Goal: Task Accomplishment & Management: Complete application form

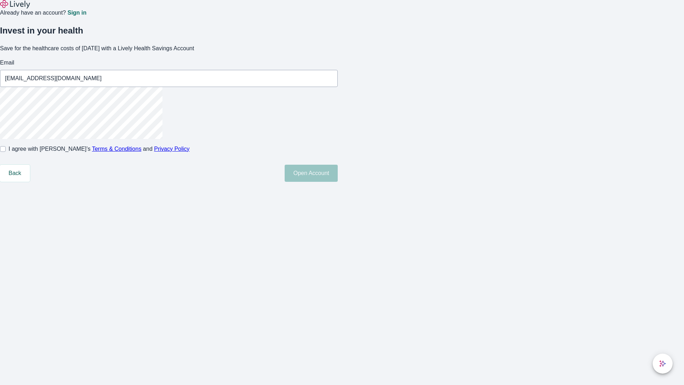
click at [6, 152] on input "I agree with Lively’s Terms & Conditions and Privacy Policy" at bounding box center [3, 149] width 6 height 6
checkbox input "true"
click at [338, 182] on button "Open Account" at bounding box center [311, 173] width 53 height 17
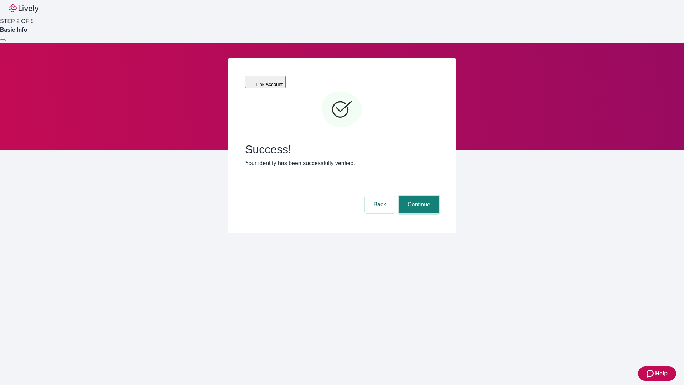
click at [418, 196] on button "Continue" at bounding box center [419, 204] width 40 height 17
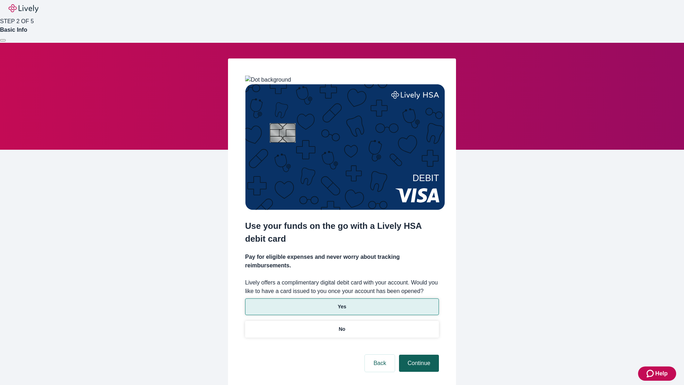
click at [342, 303] on p "Yes" at bounding box center [342, 306] width 9 height 7
click at [418, 354] on button "Continue" at bounding box center [419, 362] width 40 height 17
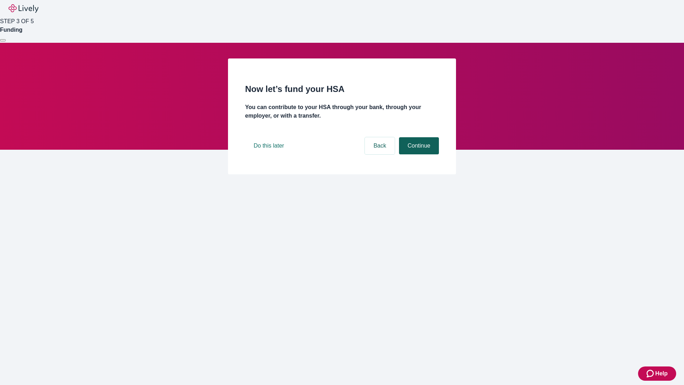
click at [418, 154] on button "Continue" at bounding box center [419, 145] width 40 height 17
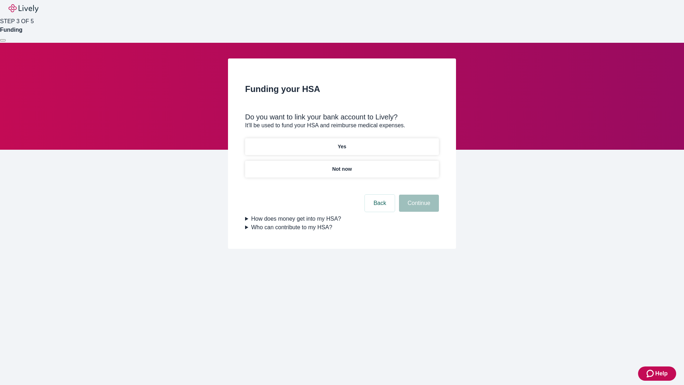
click at [342, 143] on p "Yes" at bounding box center [342, 146] width 9 height 7
click at [418, 194] on button "Continue" at bounding box center [419, 202] width 40 height 17
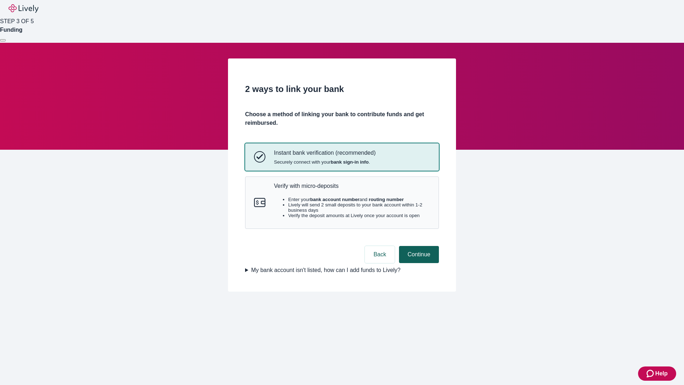
click at [352, 189] on p "Verify with micro-deposits" at bounding box center [352, 185] width 156 height 7
click at [418, 263] on button "Continue" at bounding box center [419, 254] width 40 height 17
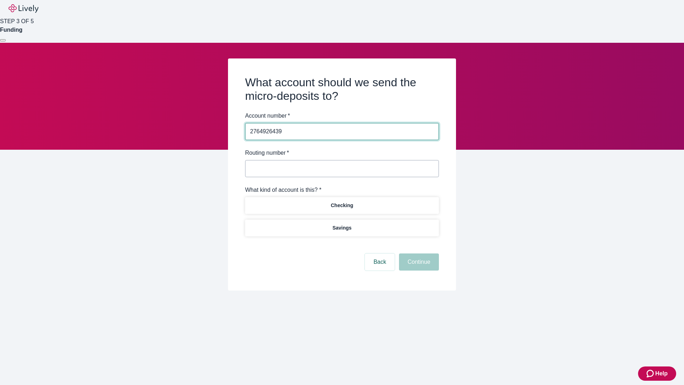
type input "2764926439"
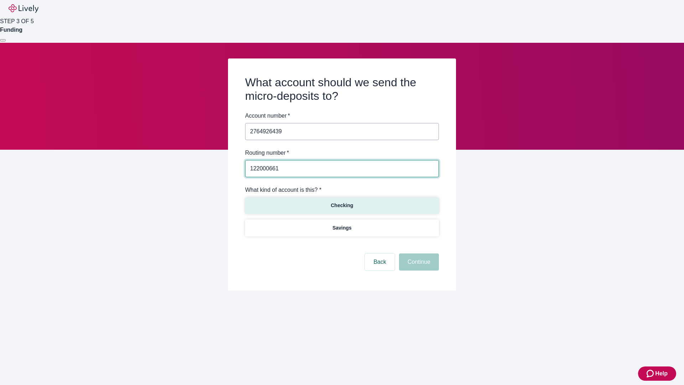
type input "122000661"
click at [342, 205] on p "Checking" at bounding box center [342, 205] width 22 height 7
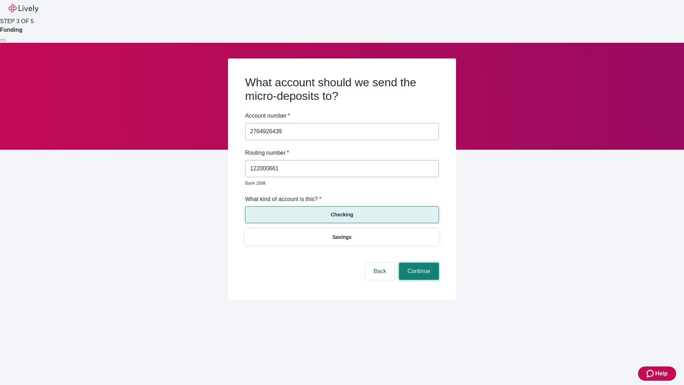
click at [418, 263] on button "Continue" at bounding box center [419, 271] width 40 height 17
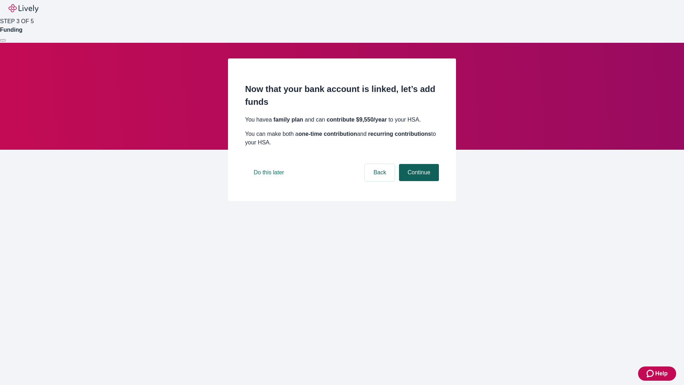
click at [418, 181] on button "Continue" at bounding box center [419, 172] width 40 height 17
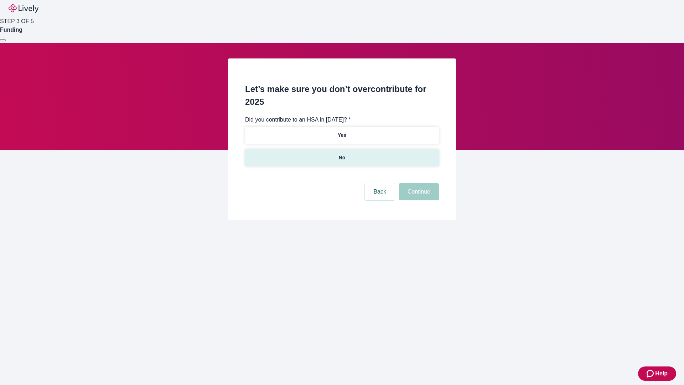
click at [342, 154] on p "No" at bounding box center [342, 157] width 7 height 7
click at [418, 183] on button "Continue" at bounding box center [419, 191] width 40 height 17
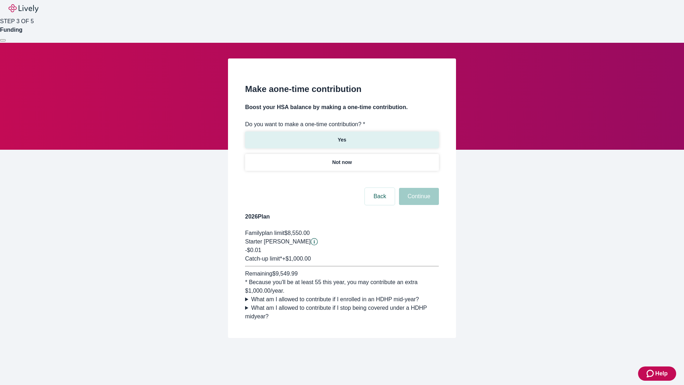
click at [342, 136] on p "Yes" at bounding box center [342, 139] width 9 height 7
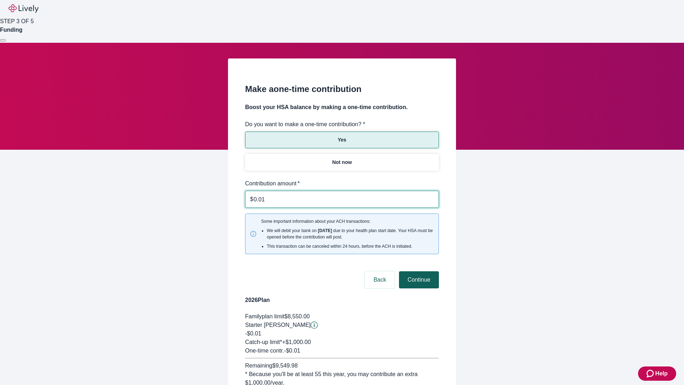
type input "0.01"
click at [418, 271] on button "Continue" at bounding box center [419, 279] width 40 height 17
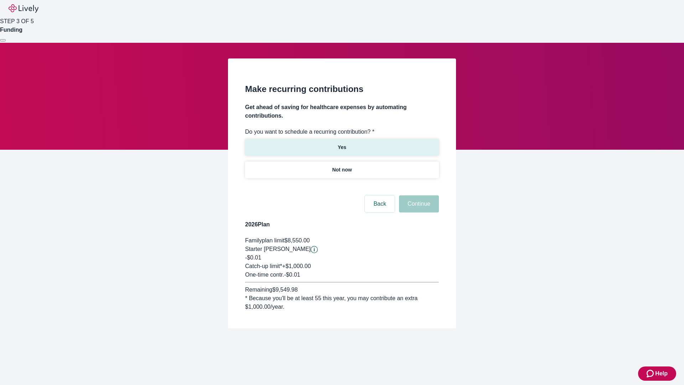
click at [342, 144] on p "Yes" at bounding box center [342, 147] width 9 height 7
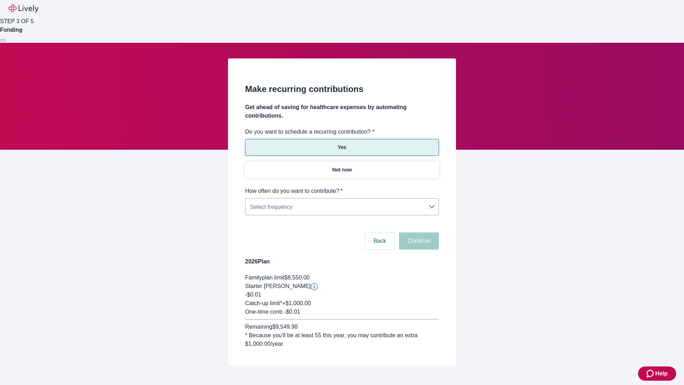
click at [342, 187] on body "Help STEP 3 OF 5 Funding Make recurring contributions Get ahead of saving for h…" at bounding box center [342, 199] width 684 height 399
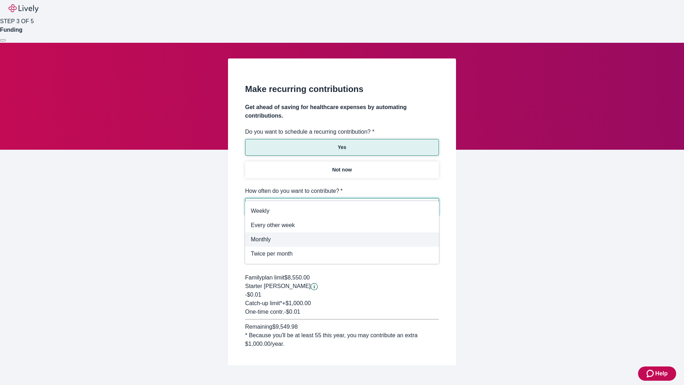
click at [342, 239] on span "Monthly" at bounding box center [342, 239] width 182 height 9
type input "Monthly"
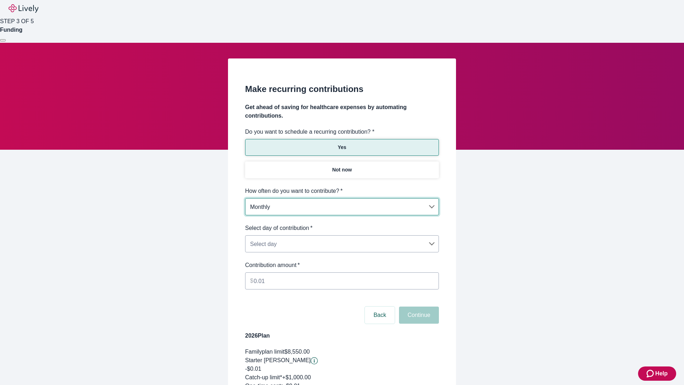
click at [342, 224] on body "Help STEP 3 OF 5 Funding Make recurring contributions Get ahead of saving for h…" at bounding box center [342, 236] width 684 height 473
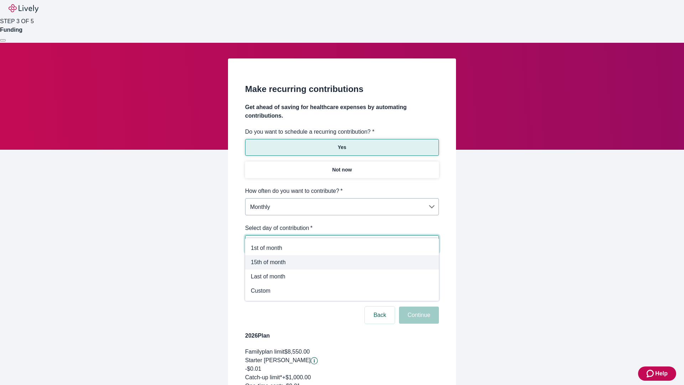
click at [342, 262] on span "15th of month" at bounding box center [342, 262] width 182 height 9
type input "Monthly15th"
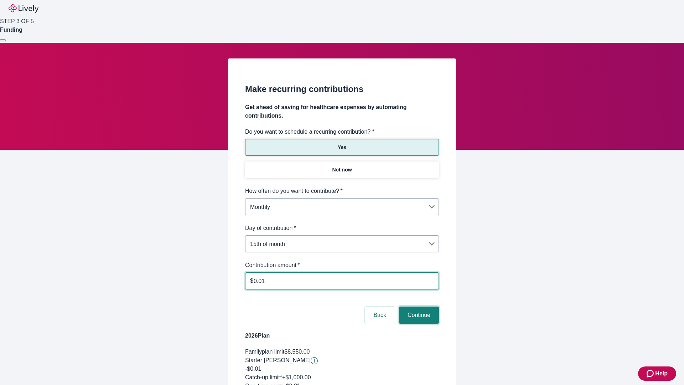
click at [418, 306] on button "Continue" at bounding box center [419, 314] width 40 height 17
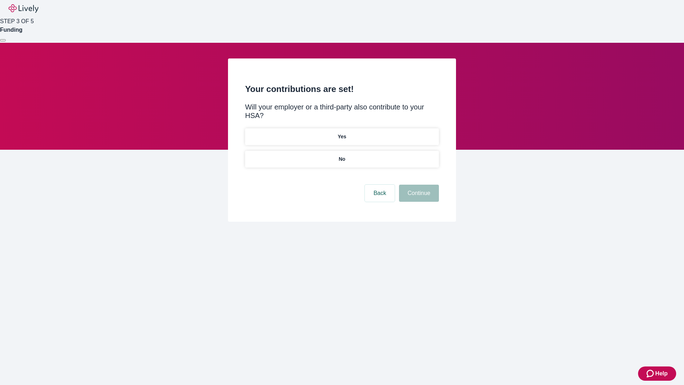
click at [342, 133] on p "Yes" at bounding box center [342, 136] width 9 height 7
click at [418, 184] on button "Continue" at bounding box center [419, 192] width 40 height 17
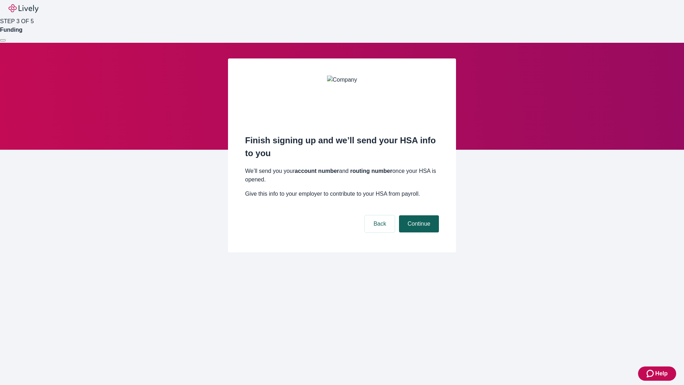
click at [418, 215] on button "Continue" at bounding box center [419, 223] width 40 height 17
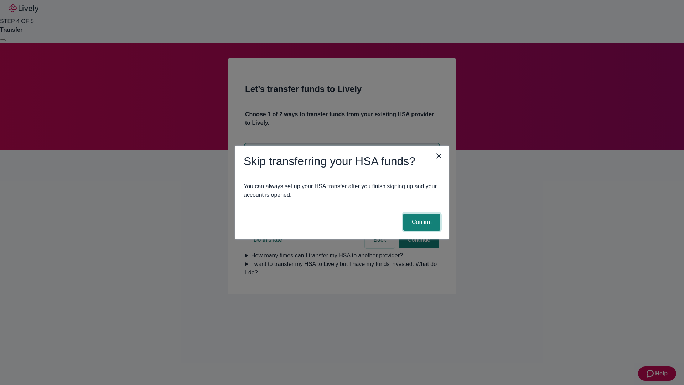
click at [421, 222] on button "Confirm" at bounding box center [421, 221] width 37 height 17
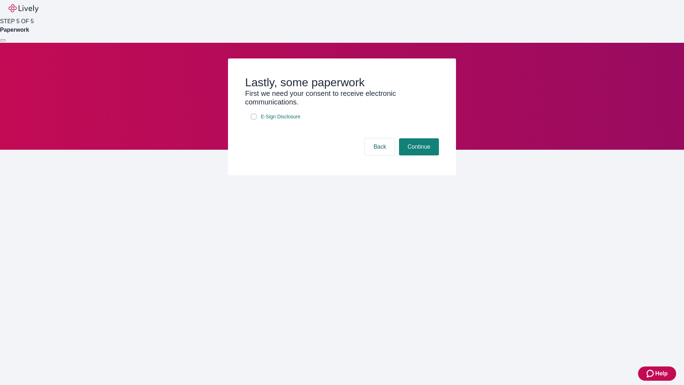
click at [254, 119] on input "E-Sign Disclosure" at bounding box center [254, 117] width 6 height 6
checkbox input "true"
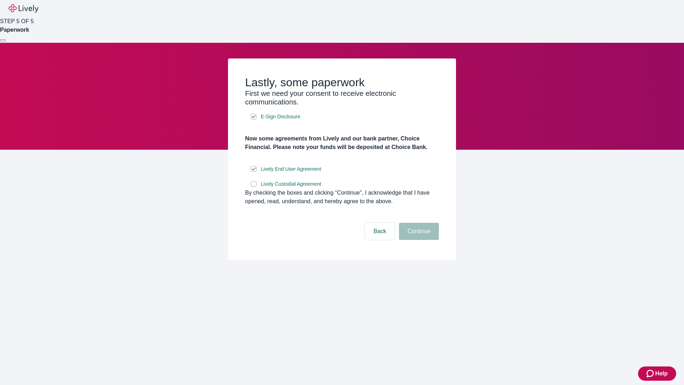
click at [254, 187] on input "Lively Custodial Agreement" at bounding box center [254, 184] width 6 height 6
checkbox input "true"
click at [418, 240] on button "Continue" at bounding box center [419, 231] width 40 height 17
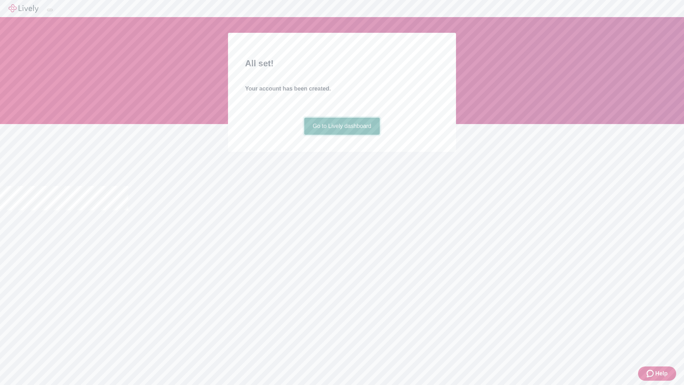
click at [342, 135] on link "Go to Lively dashboard" at bounding box center [342, 126] width 76 height 17
